Goal: Find specific page/section

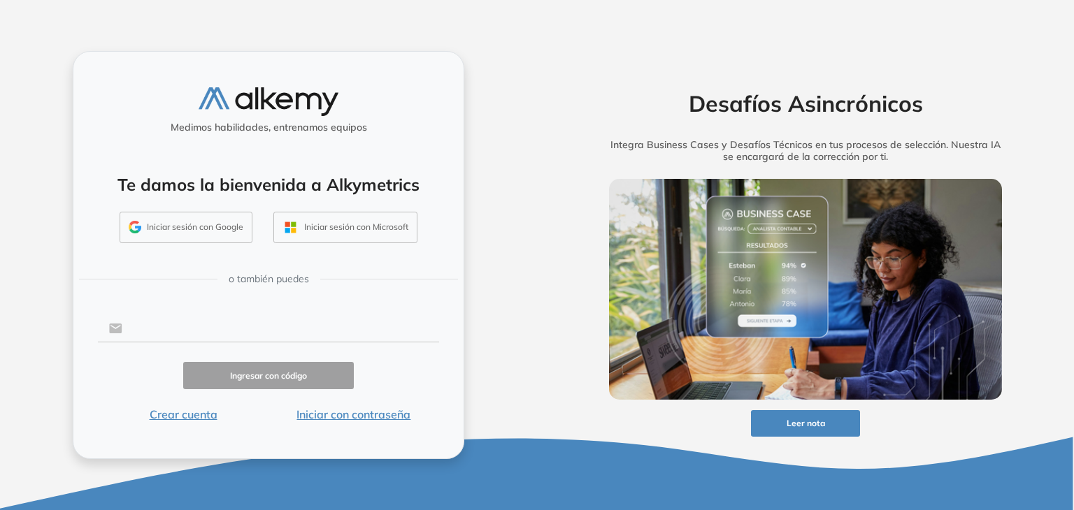
click at [354, 332] on input "text" at bounding box center [280, 328] width 317 height 27
click at [401, 415] on button "Iniciar con contraseña" at bounding box center [353, 414] width 171 height 17
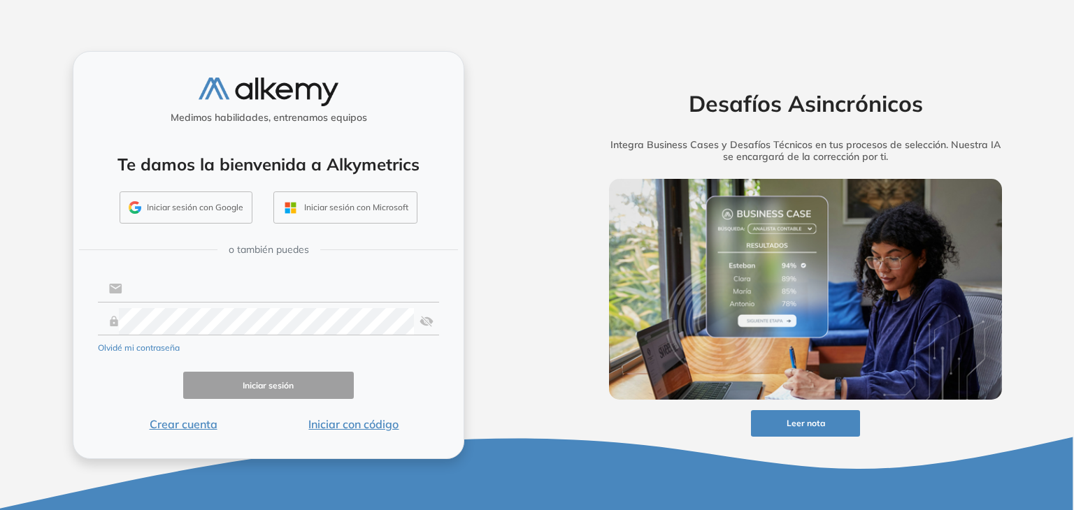
type input "**********"
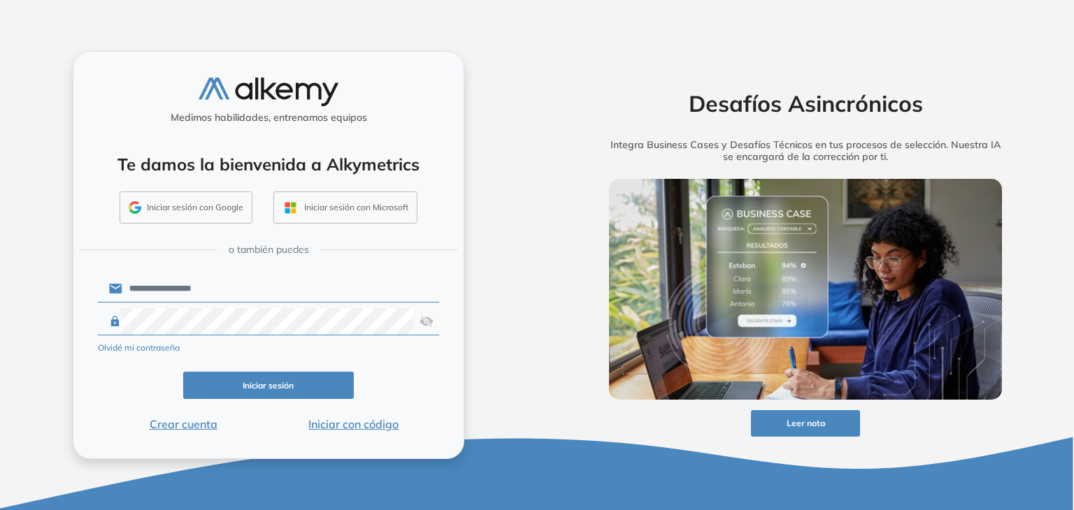
click at [282, 380] on button "Iniciar sesión" at bounding box center [268, 385] width 171 height 27
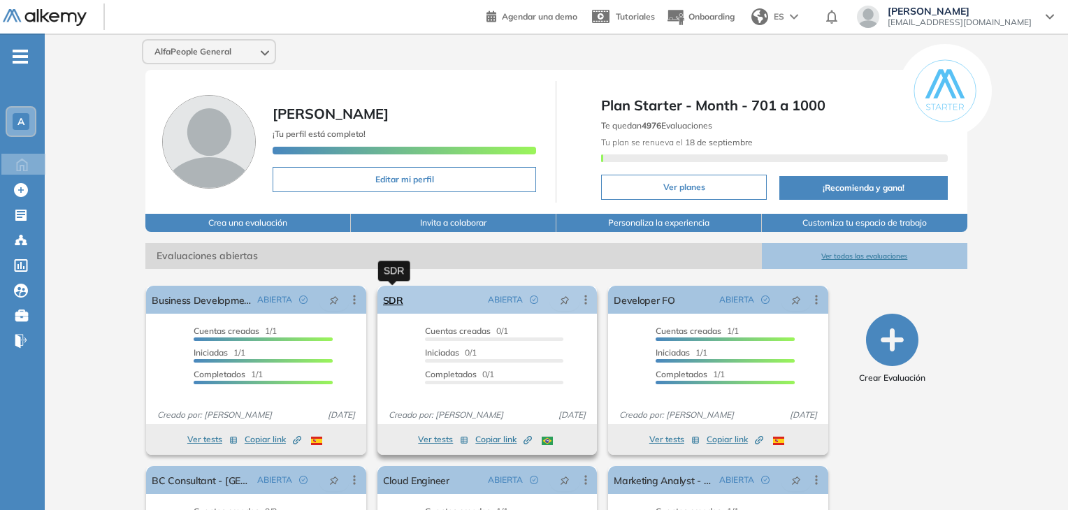
click at [396, 301] on link "SDR" at bounding box center [393, 300] width 20 height 28
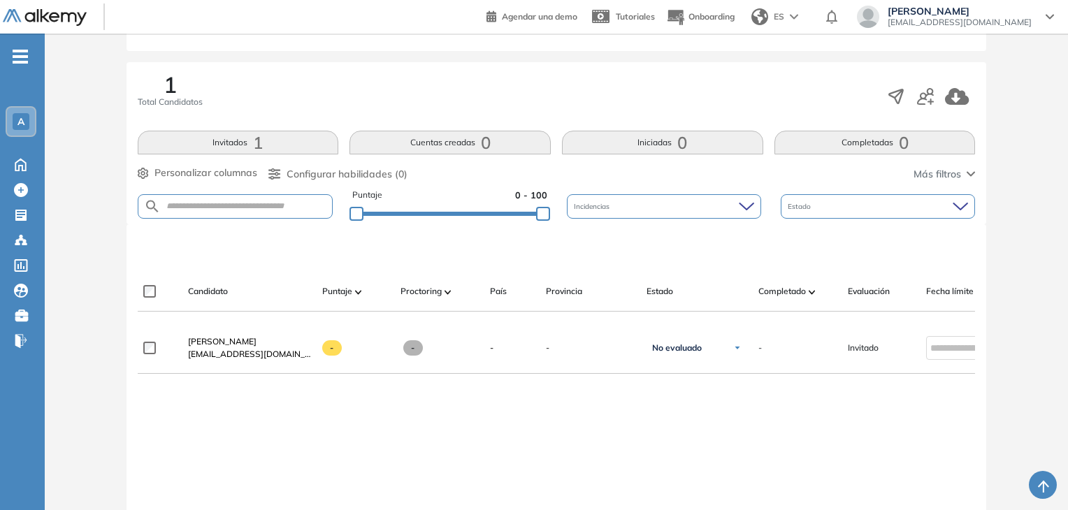
scroll to position [210, 0]
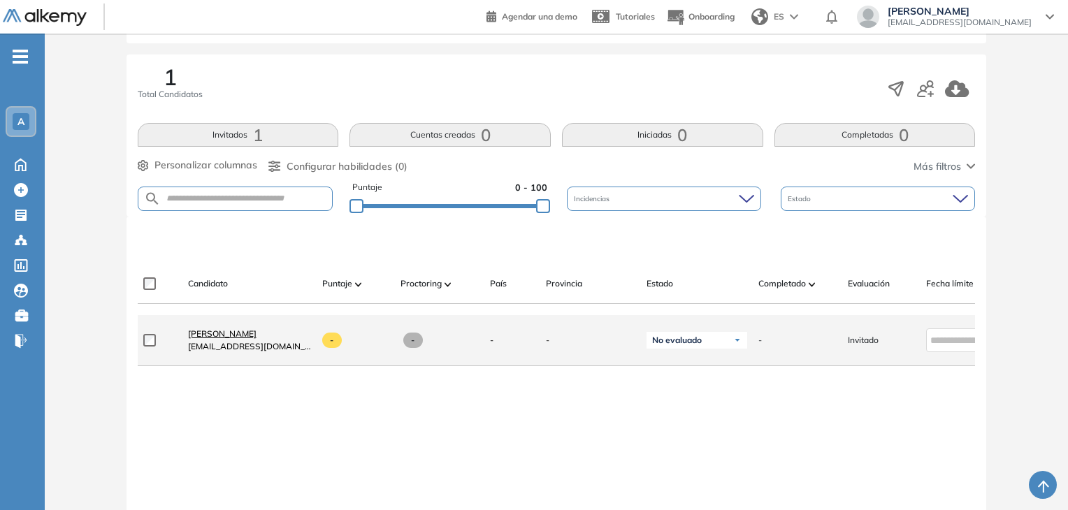
click at [229, 335] on span "[PERSON_NAME]" at bounding box center [222, 334] width 69 height 10
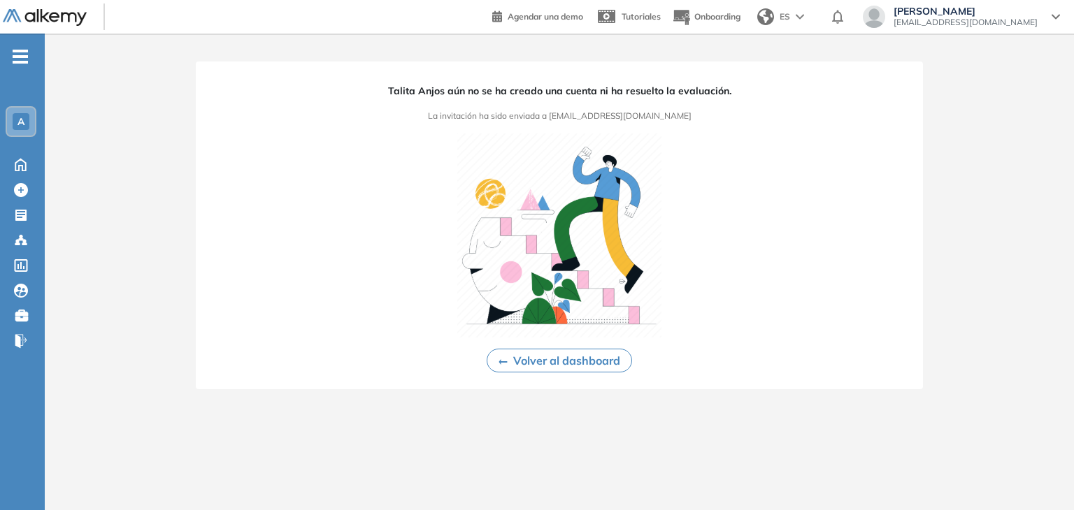
click at [515, 362] on button "Volver al dashboard" at bounding box center [559, 361] width 145 height 24
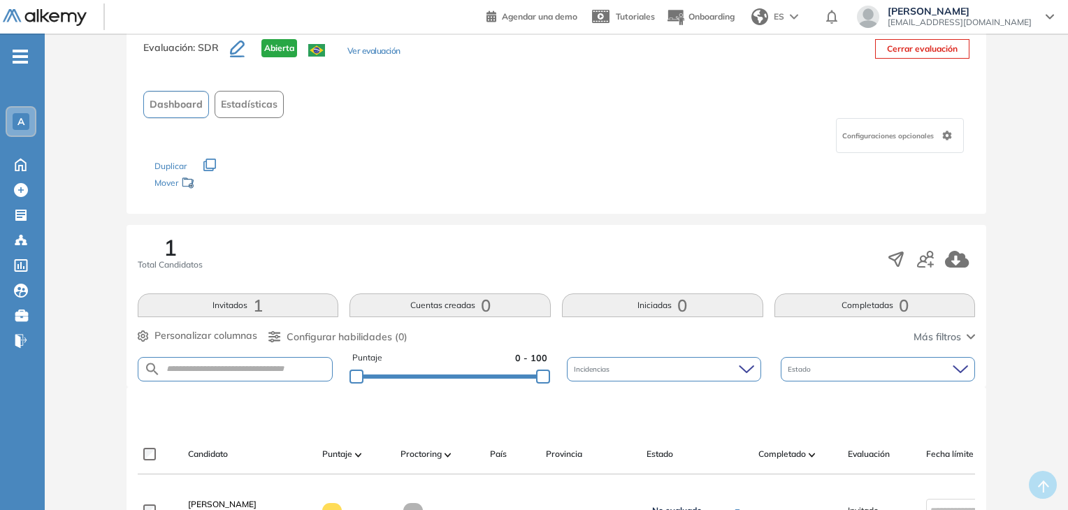
scroll to position [140, 0]
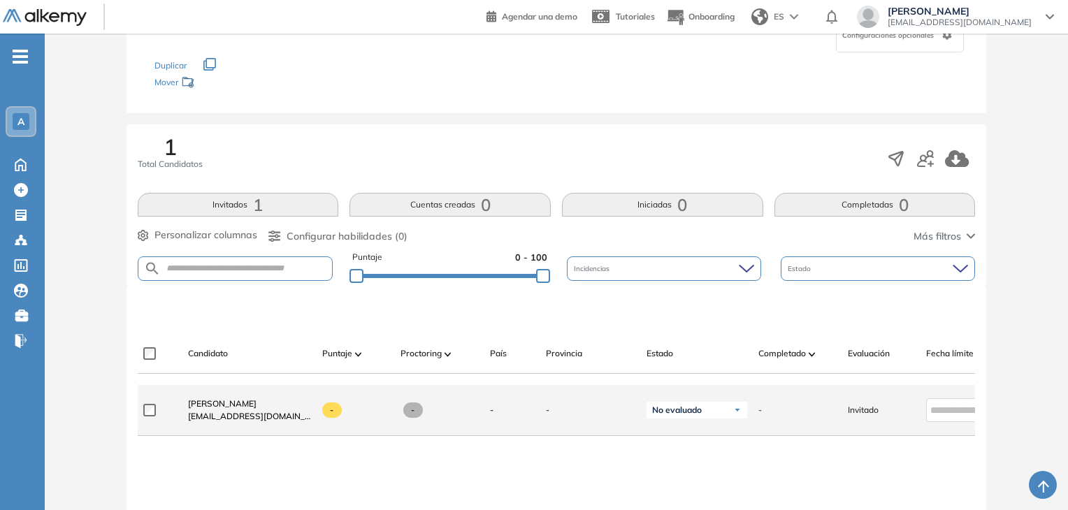
click at [503, 412] on div "-" at bounding box center [512, 410] width 45 height 13
click at [698, 416] on span "No evaluado" at bounding box center [677, 410] width 50 height 11
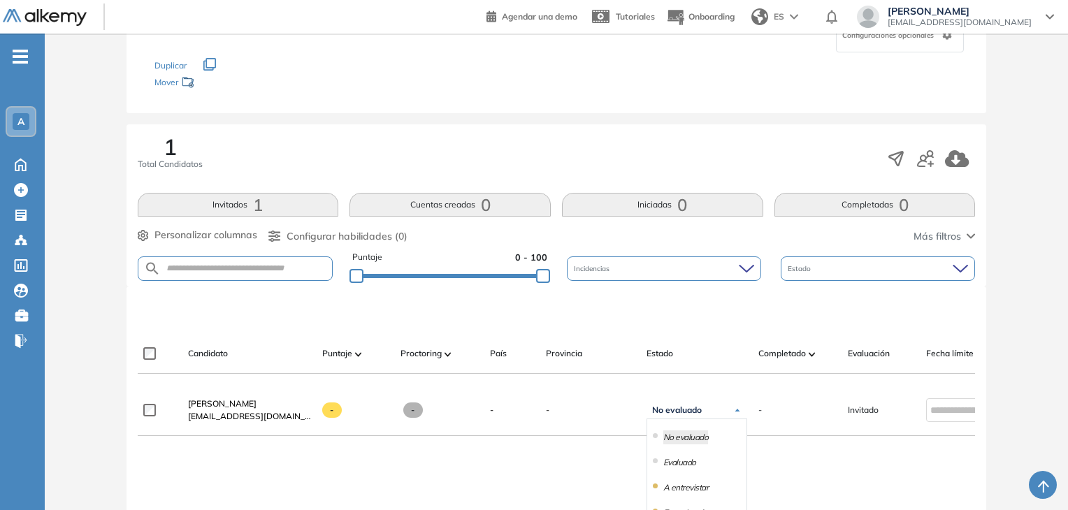
click at [992, 310] on div "Evaluación : SDR Abierta Ver evaluación Cerrar evaluación Dashboard Estadística…" at bounding box center [556, 316] width 1012 height 789
click at [784, 15] on span "ES" at bounding box center [779, 16] width 10 height 13
click at [817, 94] on li "PORTUGUESE" at bounding box center [788, 92] width 85 height 22
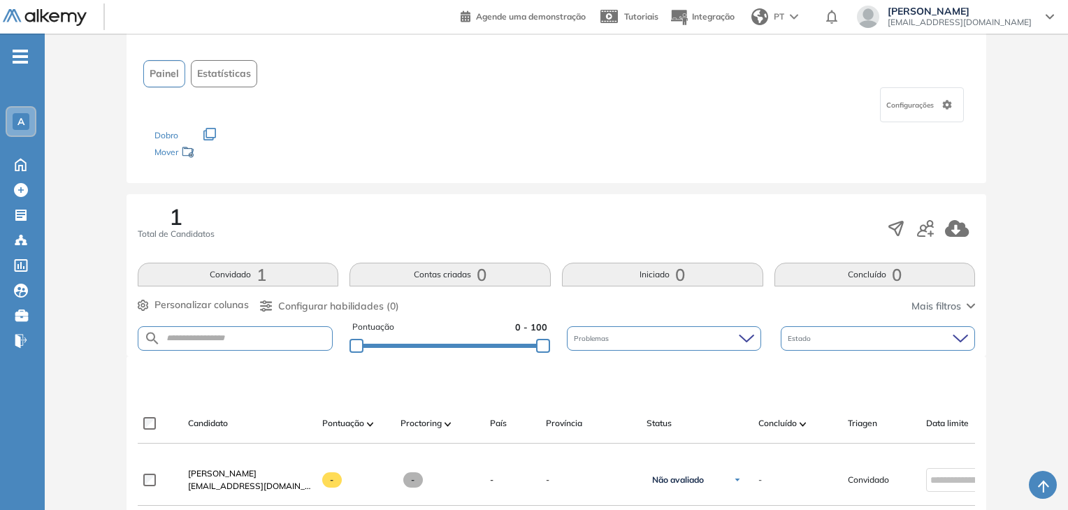
scroll to position [210, 0]
